Goal: Communication & Community: Answer question/provide support

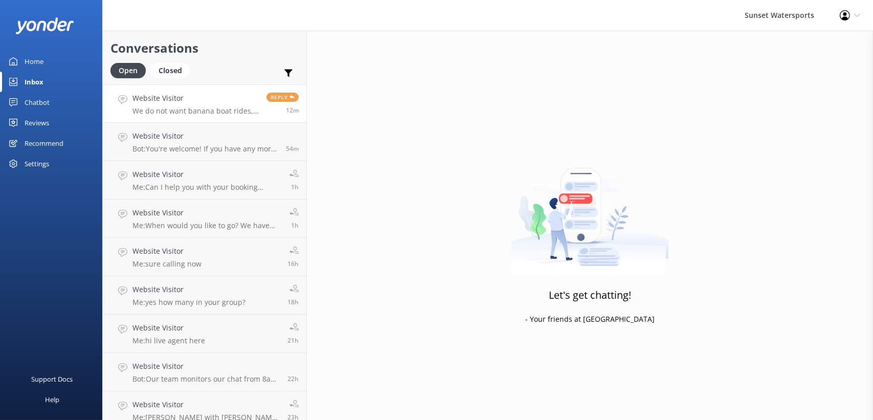
click at [203, 92] on link "Website Visitor We do not want banana boat rides, kayak, paddleboards from Do i…" at bounding box center [205, 103] width 204 height 38
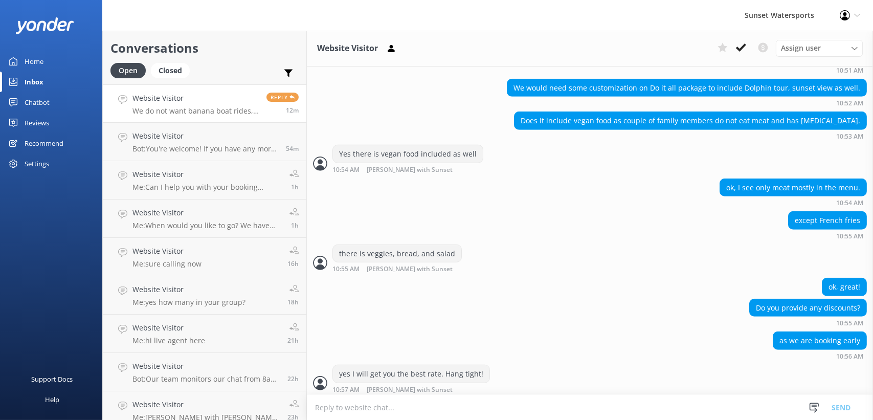
scroll to position [1193, 0]
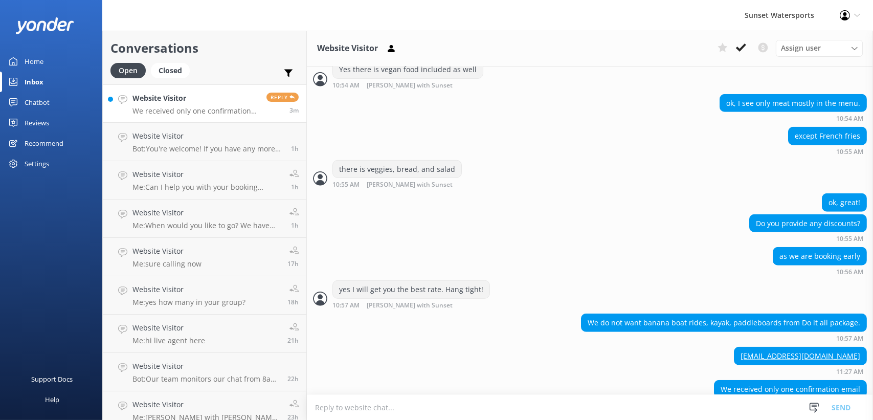
scroll to position [1259, 0]
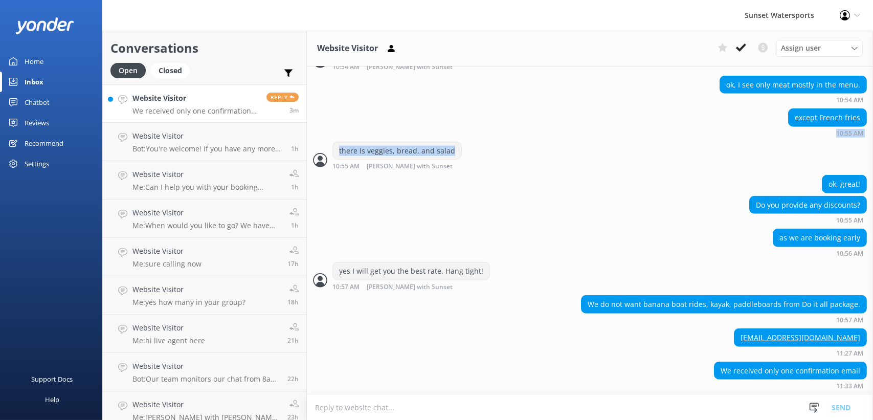
drag, startPoint x: 448, startPoint y: 150, endPoint x: 447, endPoint y: 140, distance: 10.8
drag, startPoint x: 447, startPoint y: 140, endPoint x: 408, endPoint y: 154, distance: 41.9
click at [408, 154] on div "there is veggies, bread, and salad" at bounding box center [397, 150] width 128 height 17
click at [411, 151] on div "there is veggies, bread, and salad" at bounding box center [397, 150] width 128 height 17
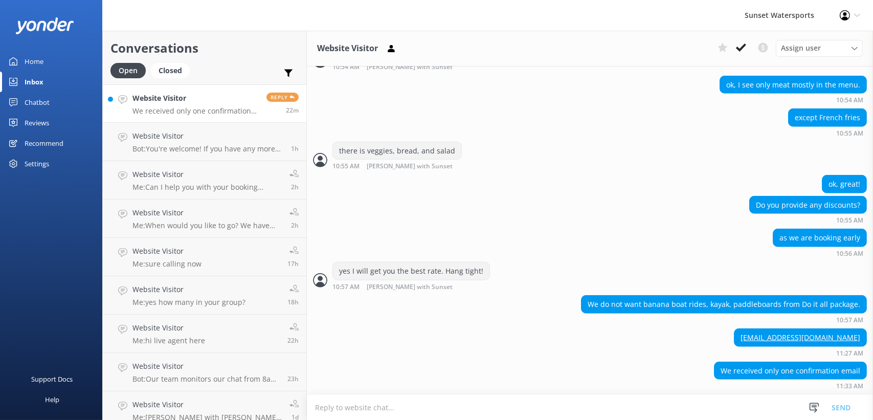
click at [230, 100] on h4 "Website Visitor" at bounding box center [195, 98] width 126 height 11
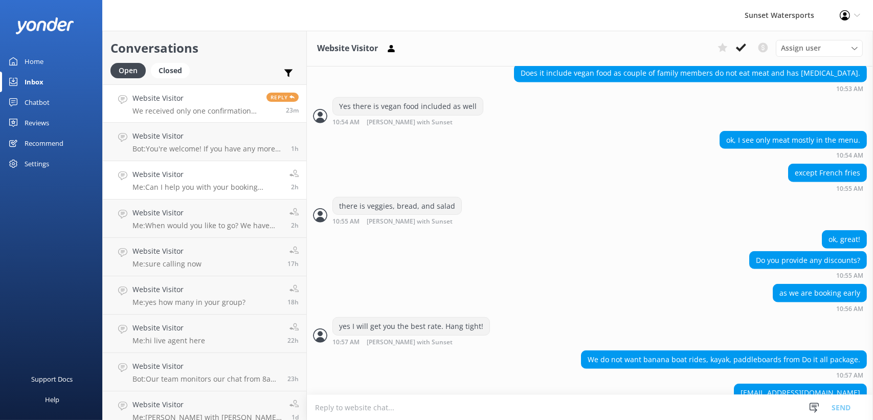
scroll to position [1259, 0]
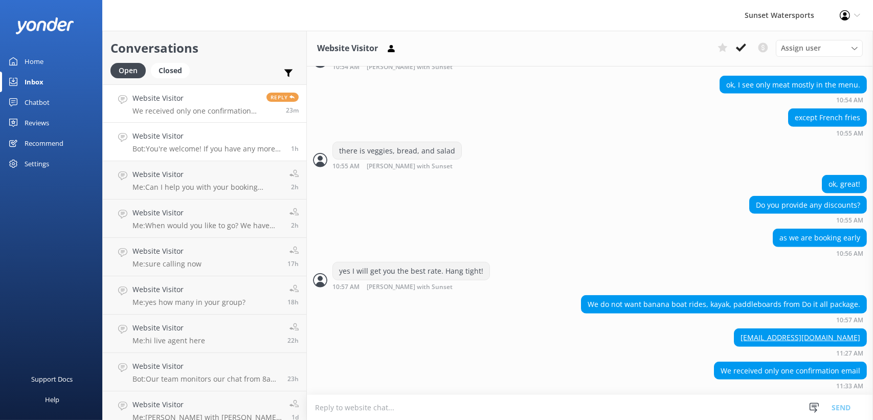
click at [213, 154] on link "Website Visitor Bot: You're welcome! If you have any more questions or need fur…" at bounding box center [205, 142] width 204 height 38
